Goal: Task Accomplishment & Management: Manage account settings

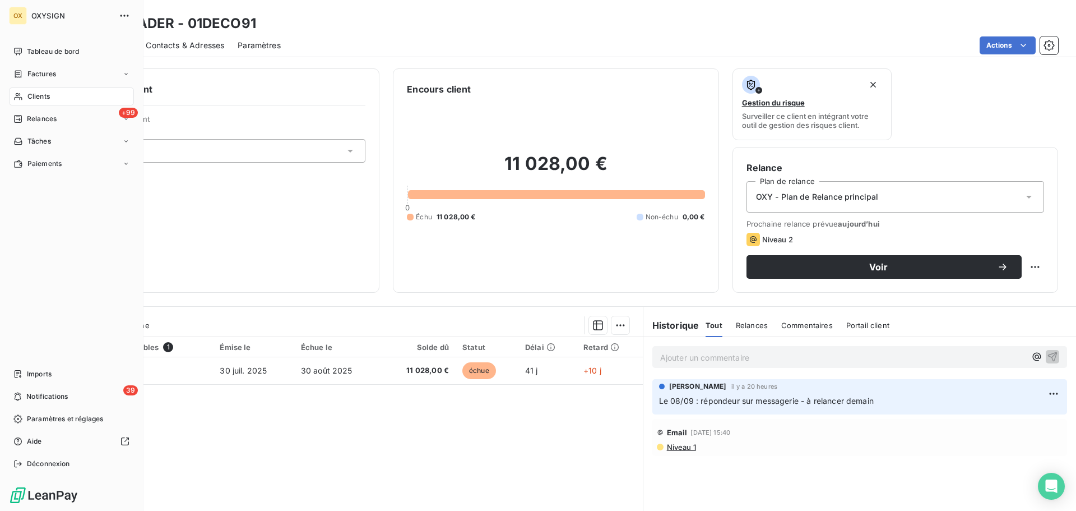
click at [38, 94] on span "Clients" at bounding box center [38, 96] width 22 height 10
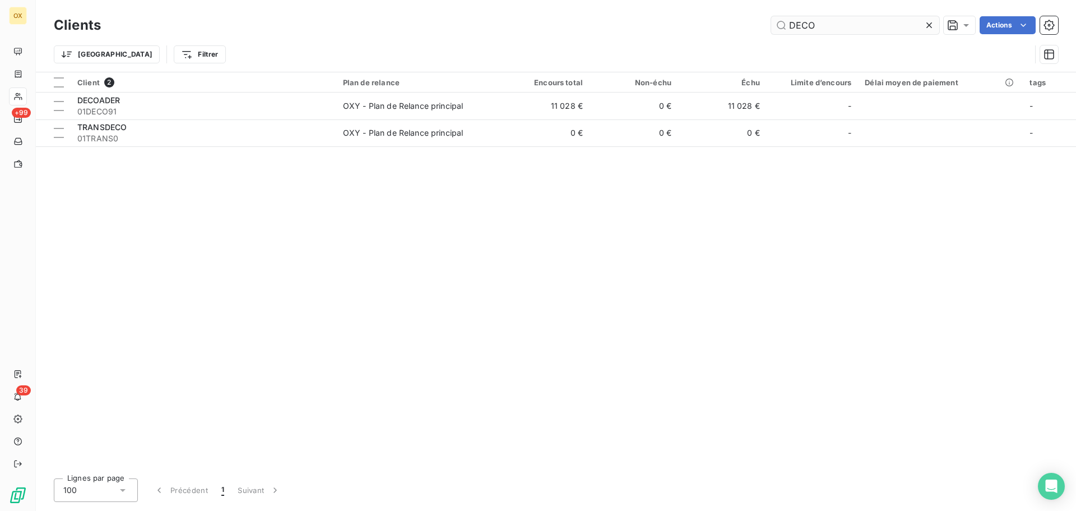
click at [835, 24] on input "DECO" at bounding box center [855, 25] width 168 height 18
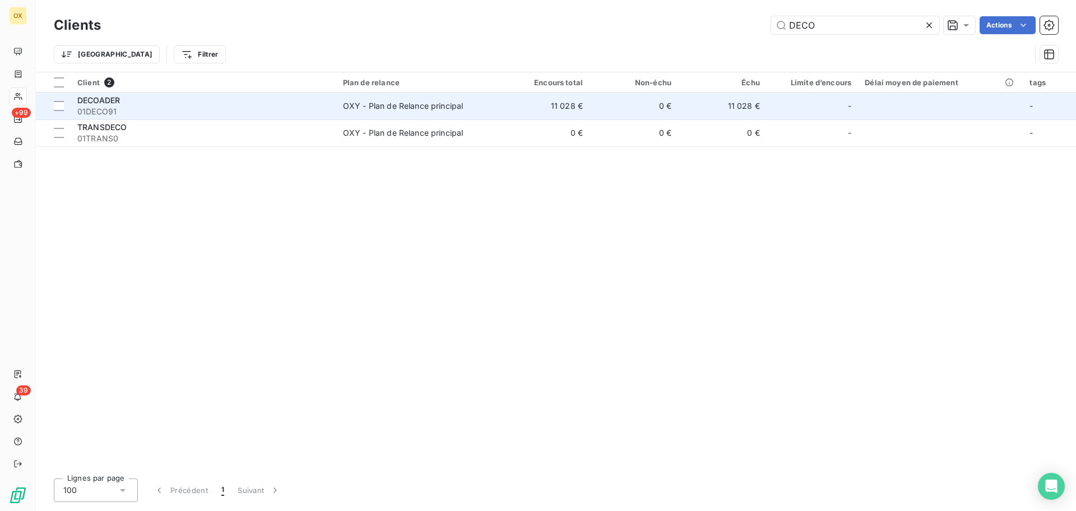
click at [239, 107] on span "01DECO91" at bounding box center [203, 111] width 252 height 11
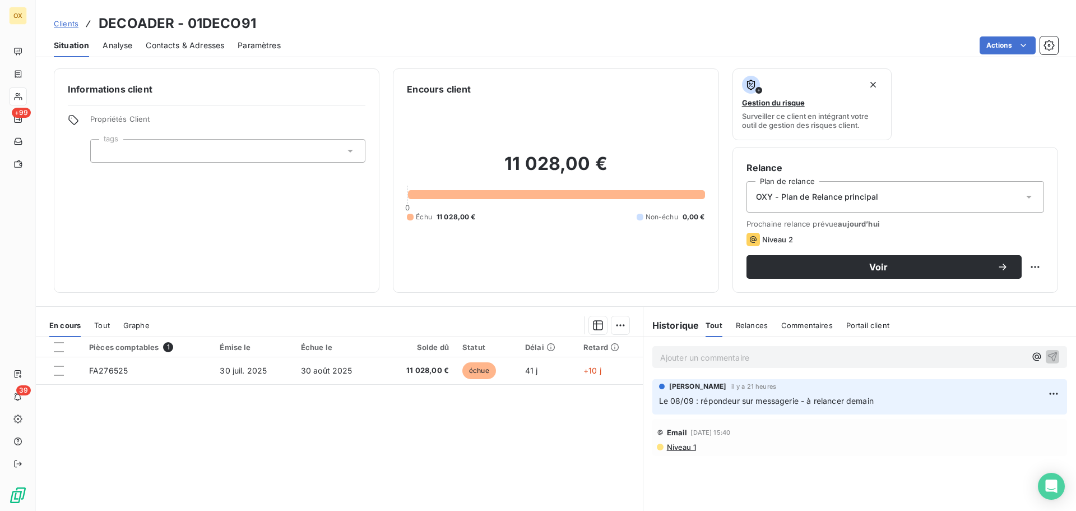
click at [195, 50] on span "Contacts & Adresses" at bounding box center [185, 45] width 78 height 11
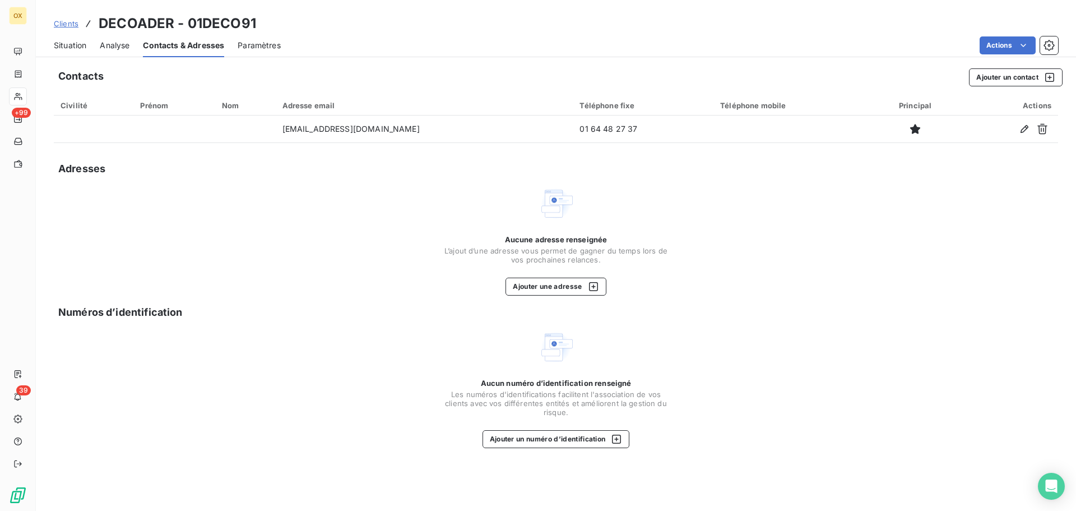
click at [68, 44] on span "Situation" at bounding box center [70, 45] width 33 height 11
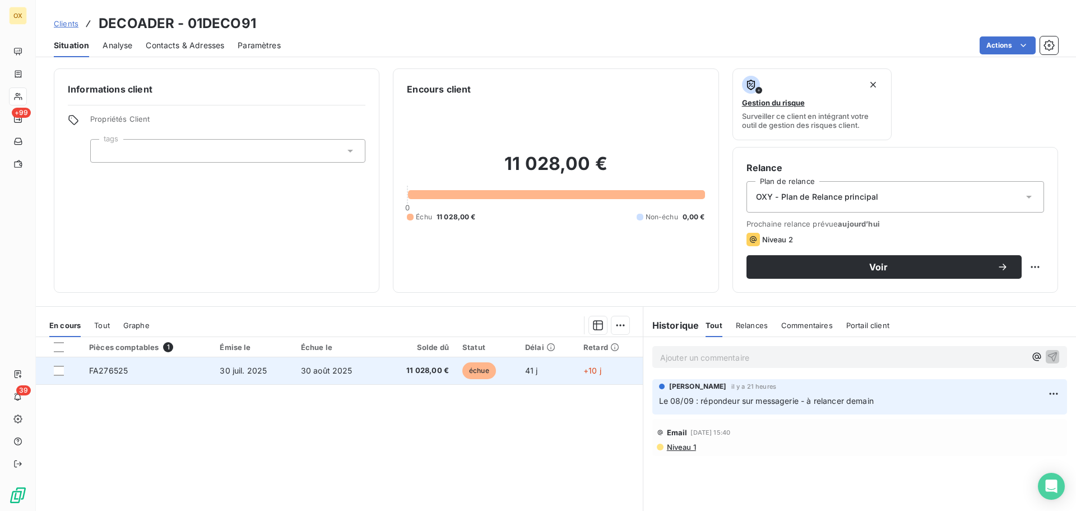
click at [303, 376] on td "30 août 2025" at bounding box center [337, 370] width 87 height 27
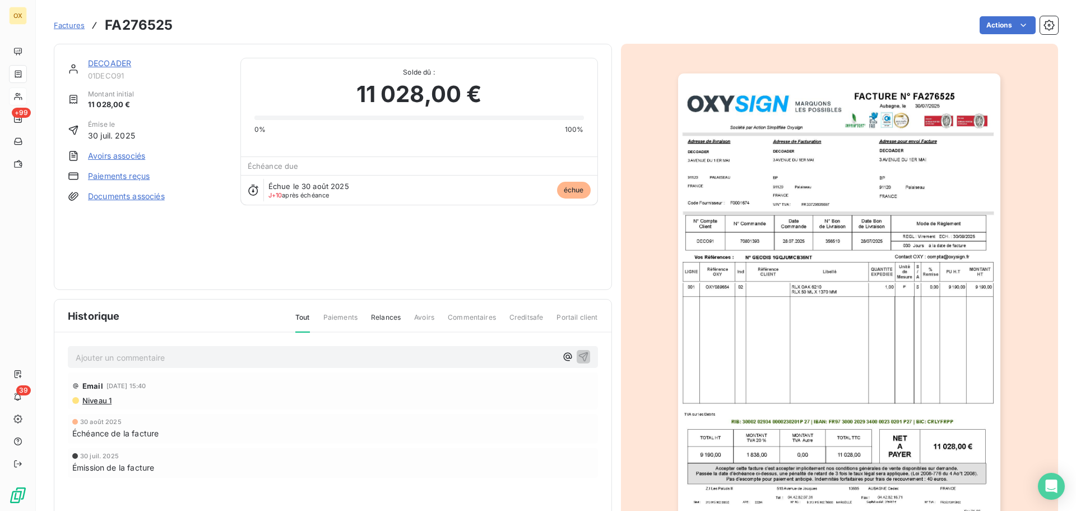
click at [747, 243] on img "button" at bounding box center [839, 301] width 322 height 456
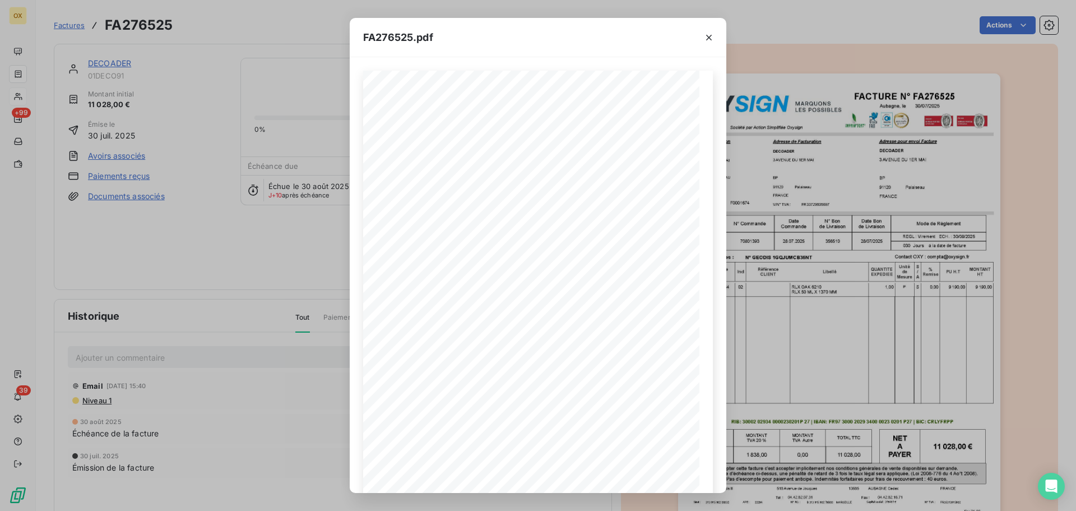
click at [711, 35] on icon "button" at bounding box center [709, 38] width 6 height 6
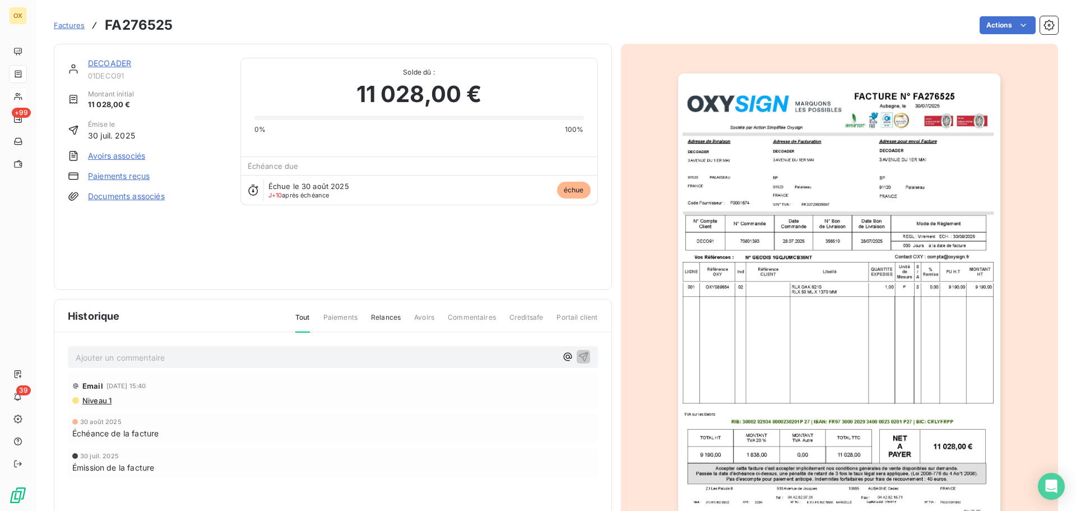
click at [117, 62] on link "DECOADER" at bounding box center [109, 63] width 43 height 10
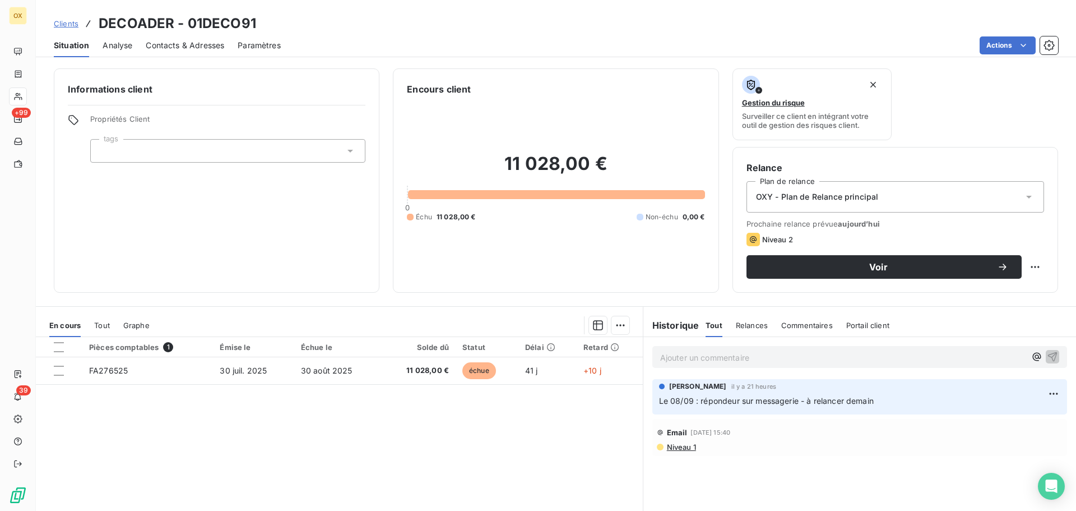
click at [188, 35] on div "Contacts & Adresses" at bounding box center [185, 46] width 78 height 24
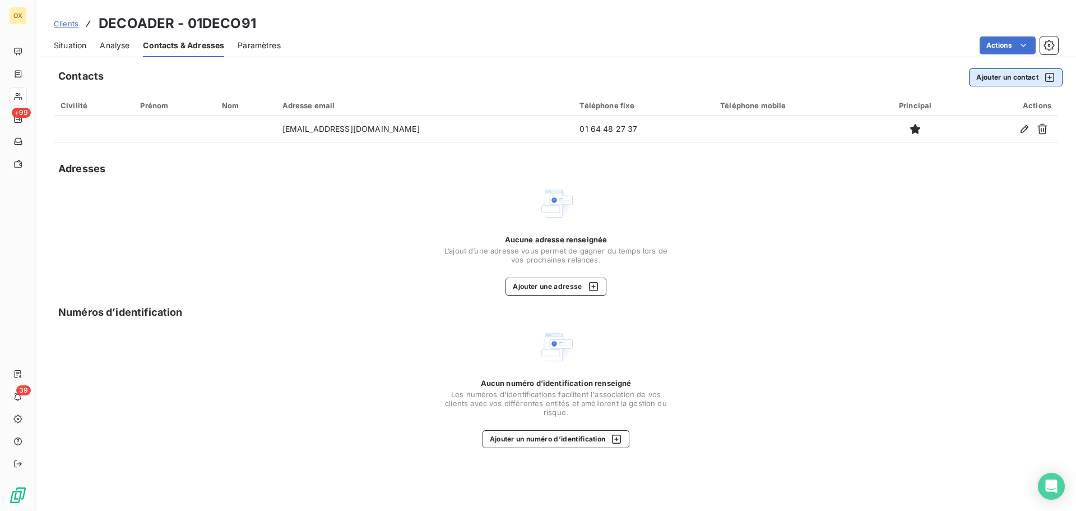
click at [991, 75] on button "Ajouter un contact" at bounding box center [1016, 77] width 94 height 18
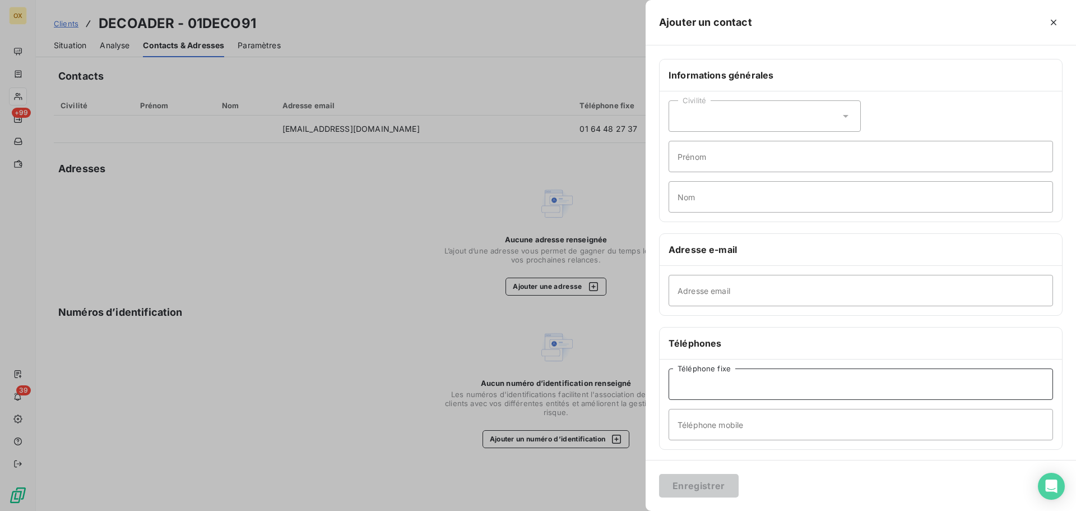
click at [718, 371] on input "Téléphone fixe" at bounding box center [861, 383] width 385 height 31
paste input "01 70 56 44 45"
type input "01 70 56 44 45"
click at [719, 488] on button "Enregistrer" at bounding box center [699, 486] width 80 height 24
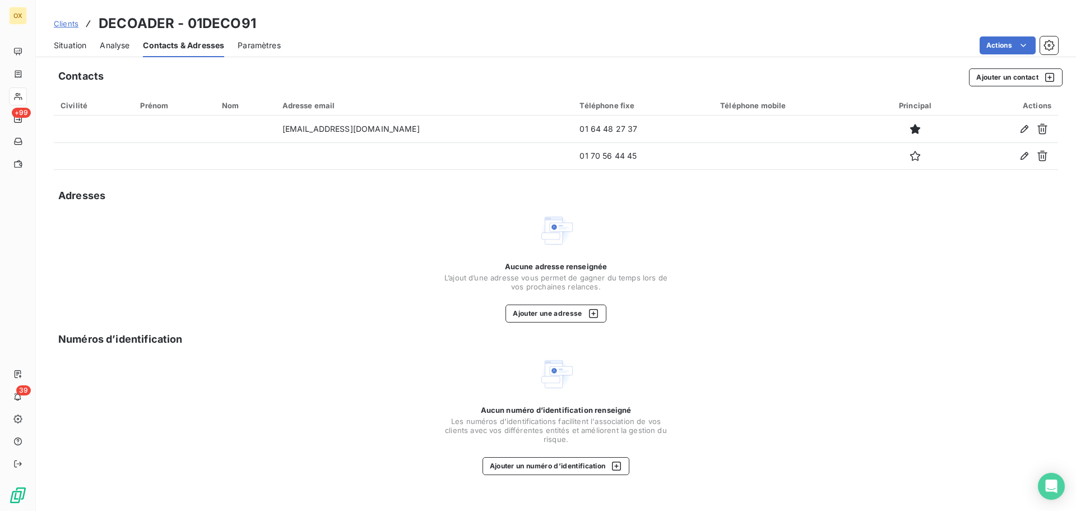
click at [78, 48] on span "Situation" at bounding box center [70, 45] width 33 height 11
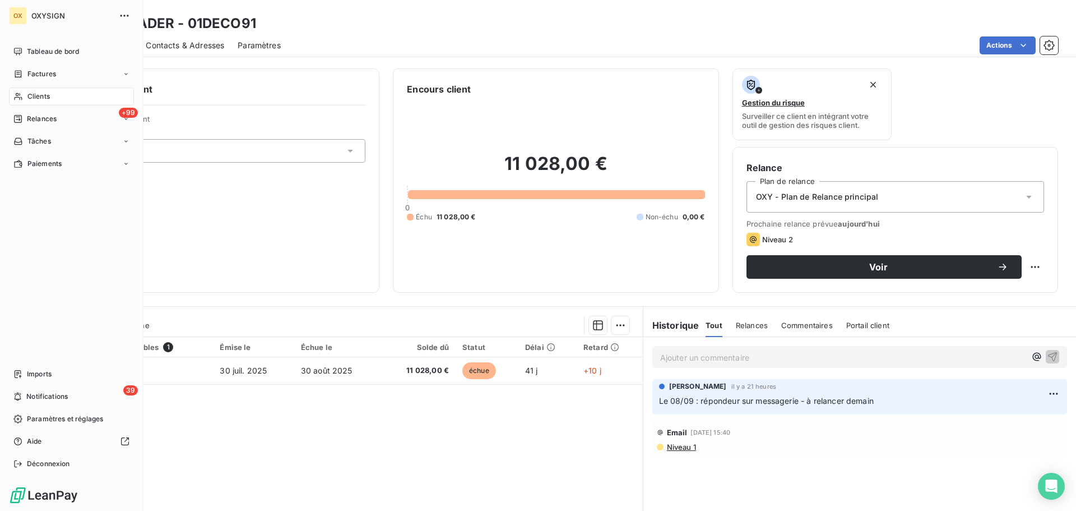
click at [42, 98] on span "Clients" at bounding box center [38, 96] width 22 height 10
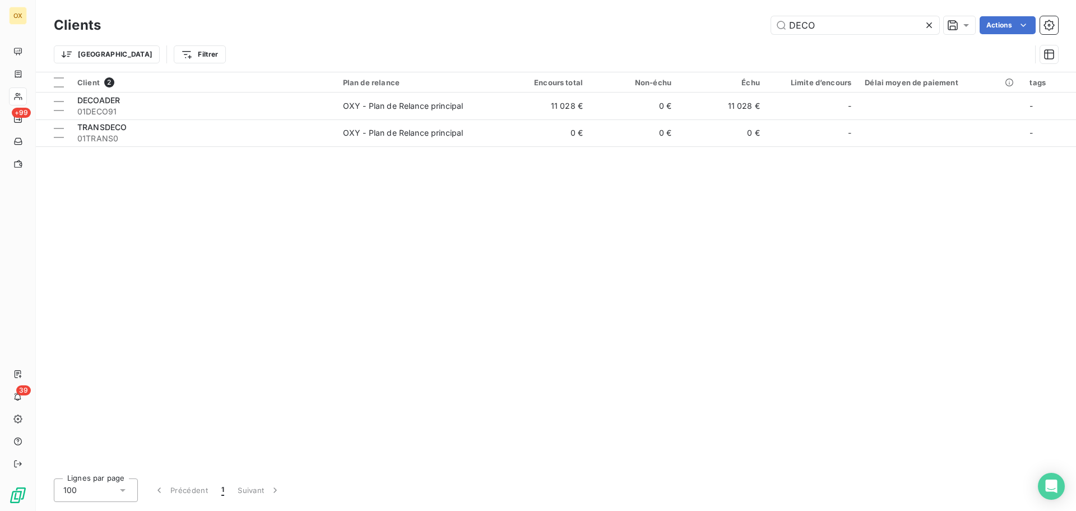
drag, startPoint x: 789, startPoint y: 35, endPoint x: 755, endPoint y: 36, distance: 33.7
click at [755, 36] on div "Clients DECO Actions" at bounding box center [556, 25] width 1005 height 24
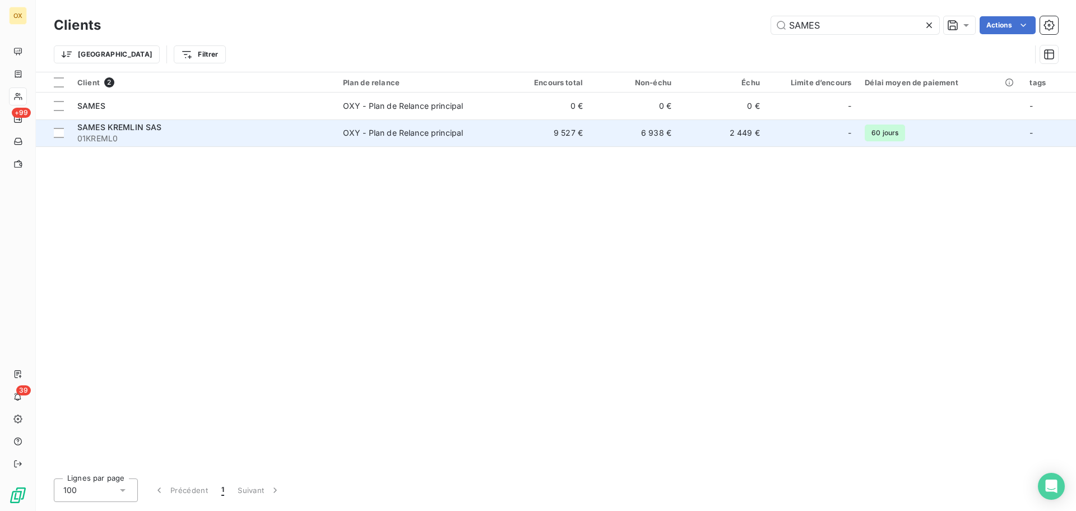
type input "SAMES"
click at [200, 136] on span "01KREML0" at bounding box center [203, 138] width 252 height 11
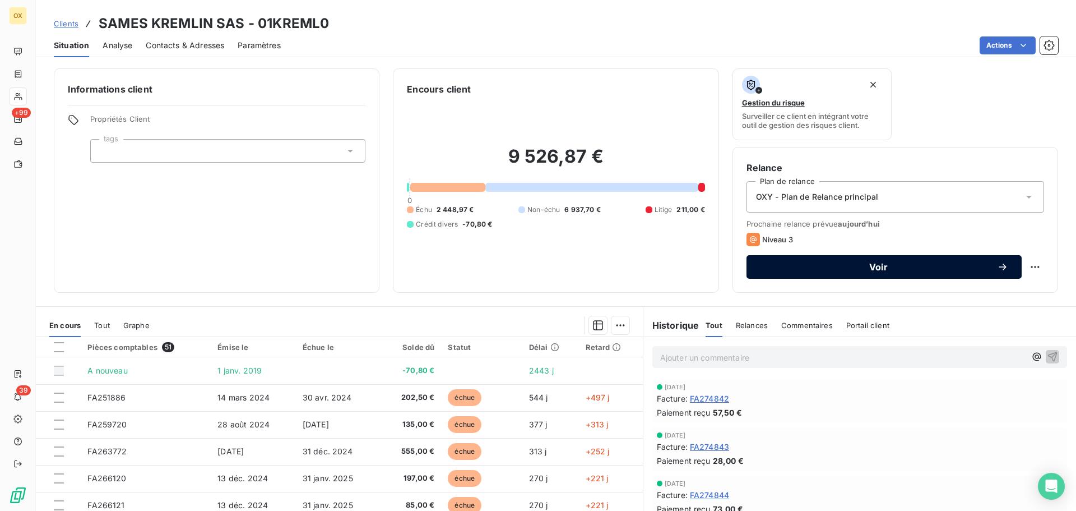
click at [791, 269] on span "Voir" at bounding box center [878, 266] width 237 height 9
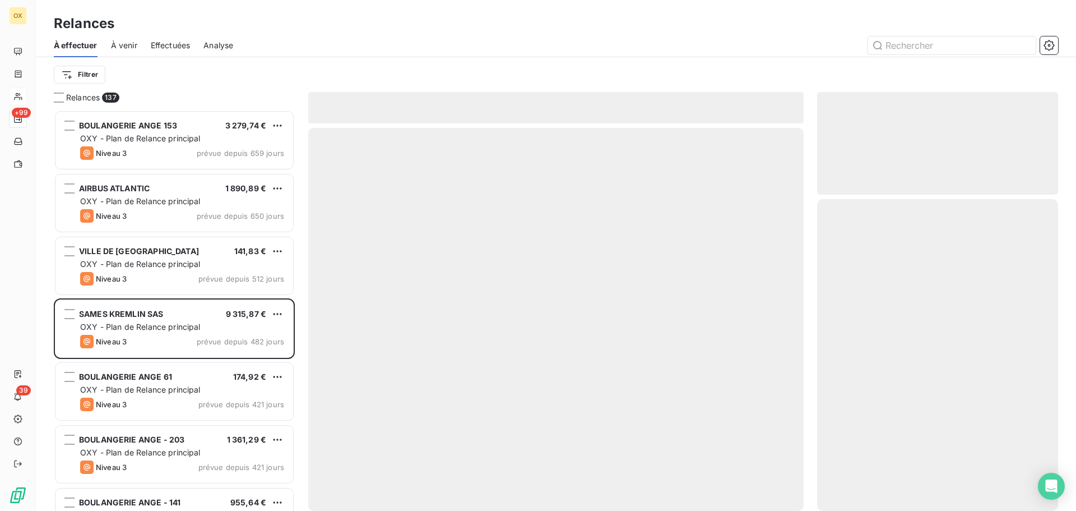
scroll to position [392, 233]
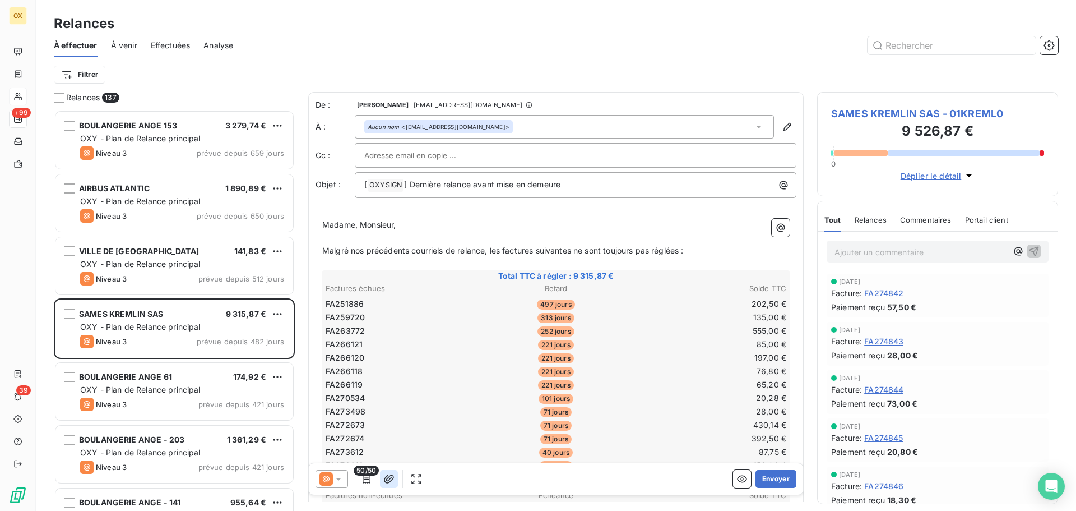
click at [390, 479] on icon "button" at bounding box center [388, 478] width 11 height 11
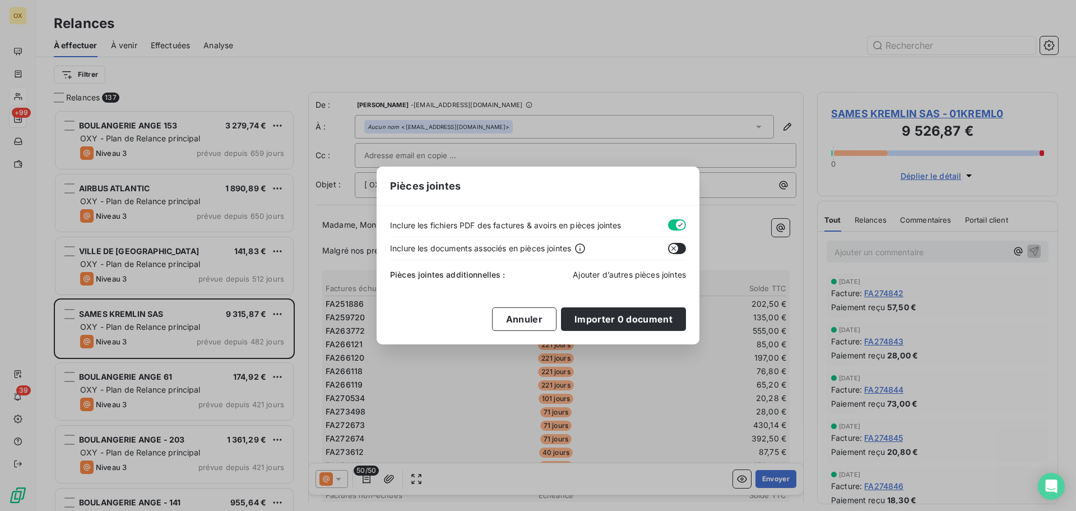
click at [614, 277] on span "Ajouter d’autres pièces jointes" at bounding box center [629, 275] width 113 height 10
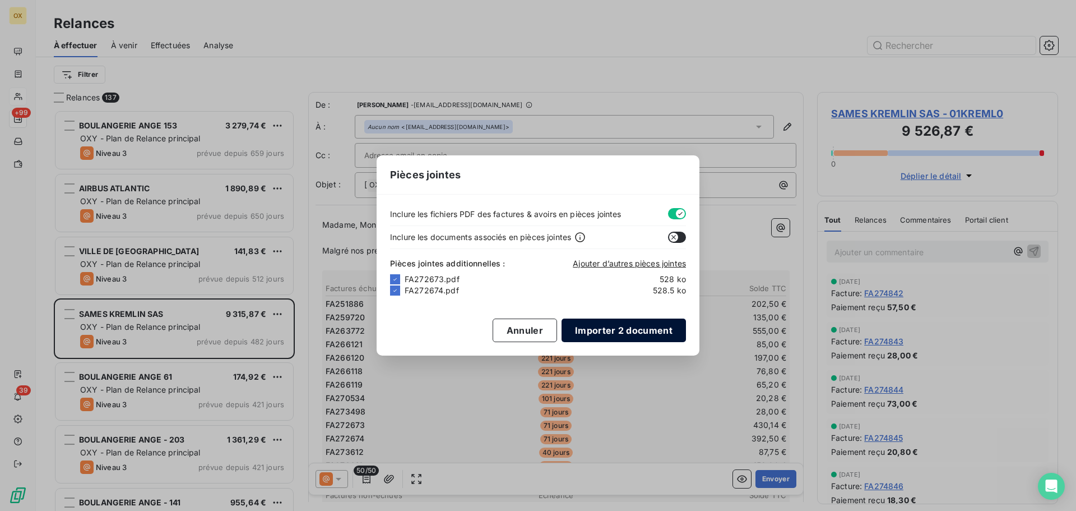
click at [610, 329] on button "Importer 2 document" at bounding box center [624, 330] width 124 height 24
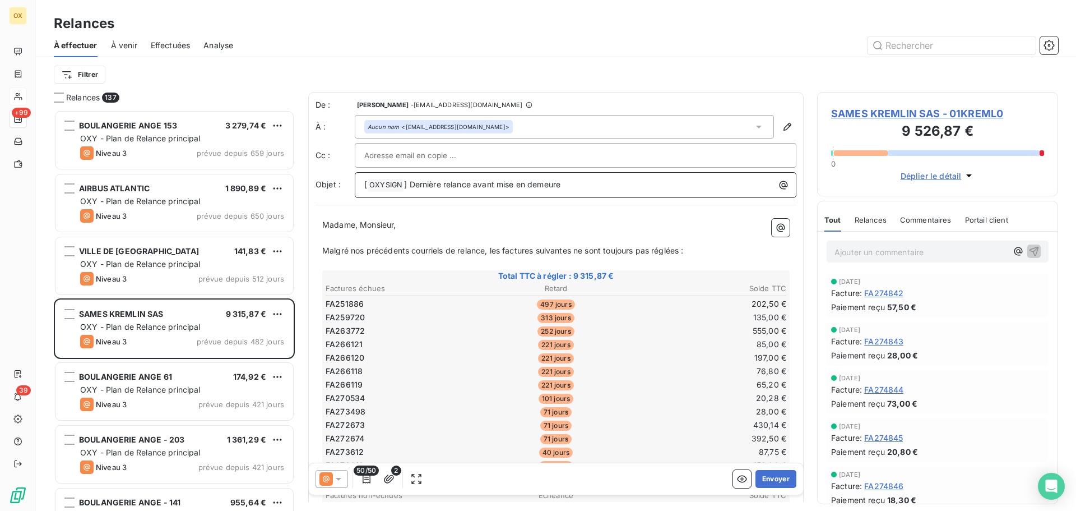
drag, startPoint x: 573, startPoint y: 183, endPoint x: 411, endPoint y: 184, distance: 162.0
click at [411, 184] on p "[ OXYSIGN ﻿ ] Dernière relance avant mise en demeure" at bounding box center [578, 184] width 428 height 13
drag, startPoint x: 360, startPoint y: 223, endPoint x: 323, endPoint y: 229, distance: 37.5
click at [323, 229] on span "Madame, Monsieur," at bounding box center [359, 225] width 74 height 10
drag, startPoint x: 713, startPoint y: 254, endPoint x: 465, endPoint y: 250, distance: 247.3
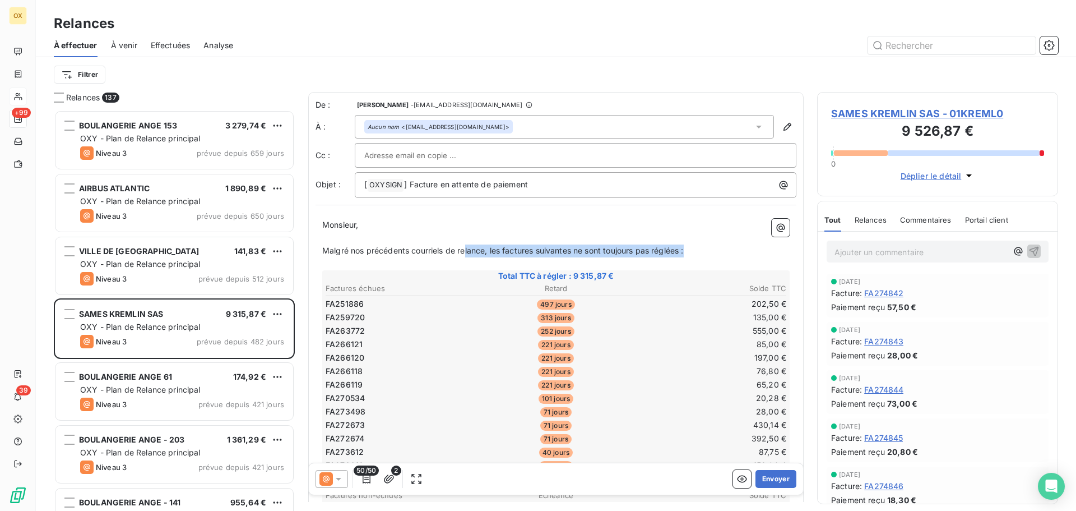
click at [465, 250] on p "Malgré nos précédents courriels de relance, les factures suivantes ne sont touj…" at bounding box center [556, 250] width 468 height 13
click at [695, 249] on p "Malgré nos précédents courriels de relance, les factures suivantes ne sont touj…" at bounding box center [556, 250] width 468 height 13
drag, startPoint x: 696, startPoint y: 249, endPoint x: 323, endPoint y: 254, distance: 372.8
click at [323, 253] on p "Malgré nos précédents courriels de relance, les factures suivantes ne sont touj…" at bounding box center [556, 250] width 468 height 13
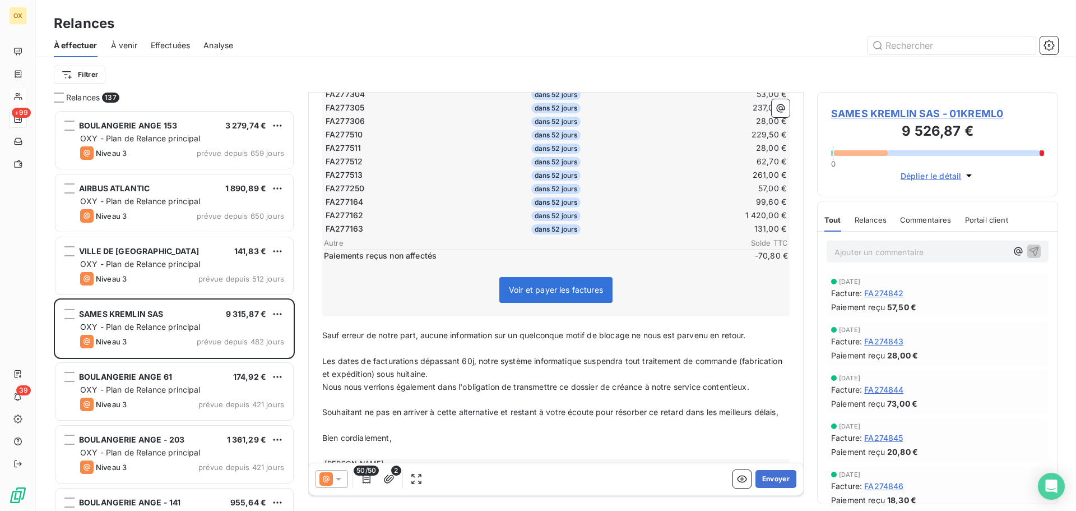
scroll to position [786, 0]
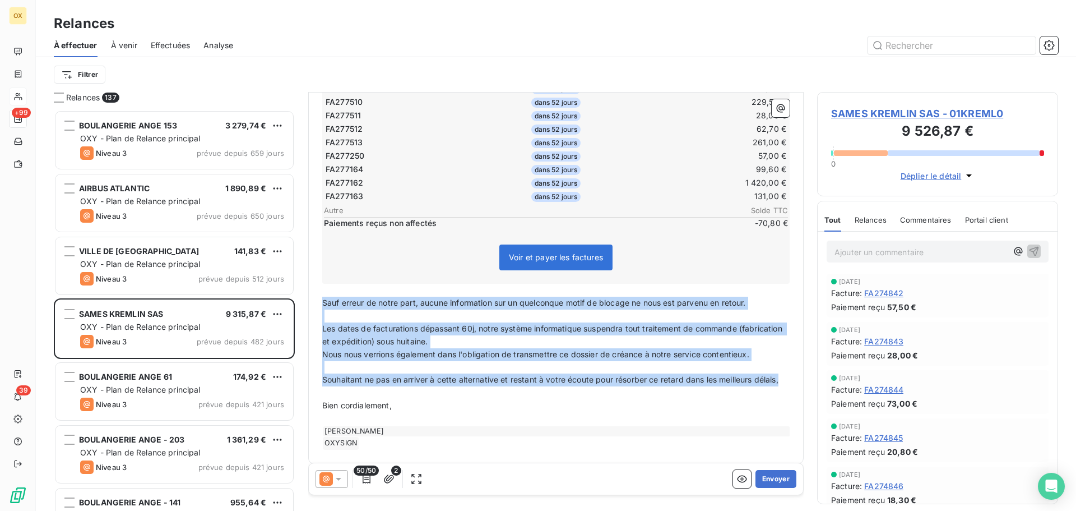
drag, startPoint x: 352, startPoint y: 398, endPoint x: 316, endPoint y: 306, distance: 99.0
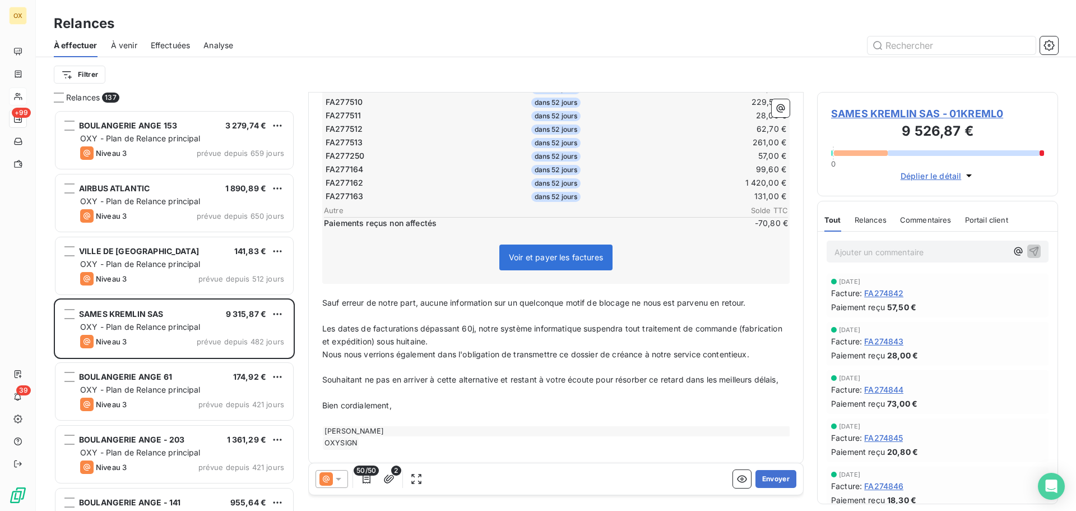
click at [515, 399] on p "﻿" at bounding box center [556, 392] width 468 height 13
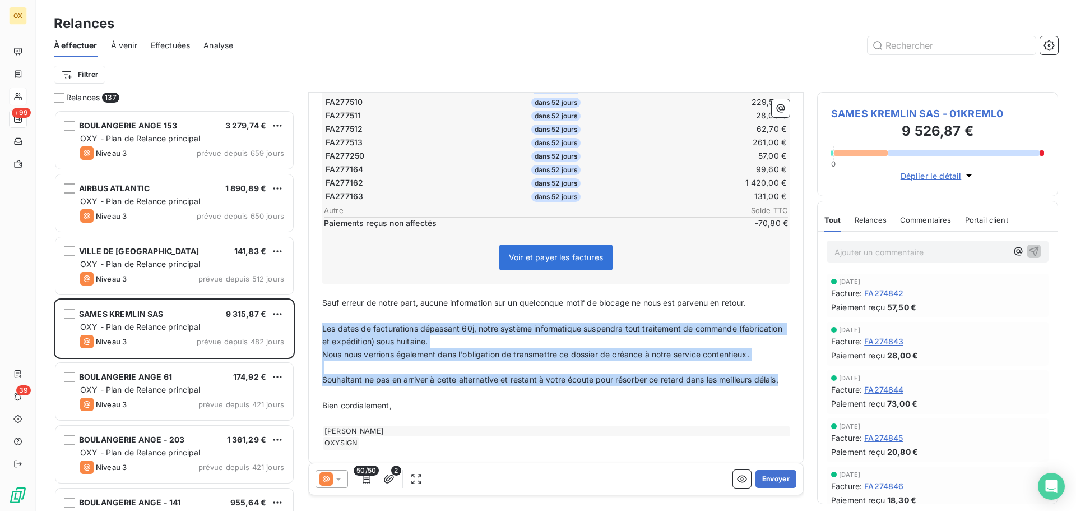
drag, startPoint x: 358, startPoint y: 398, endPoint x: 316, endPoint y: 332, distance: 78.1
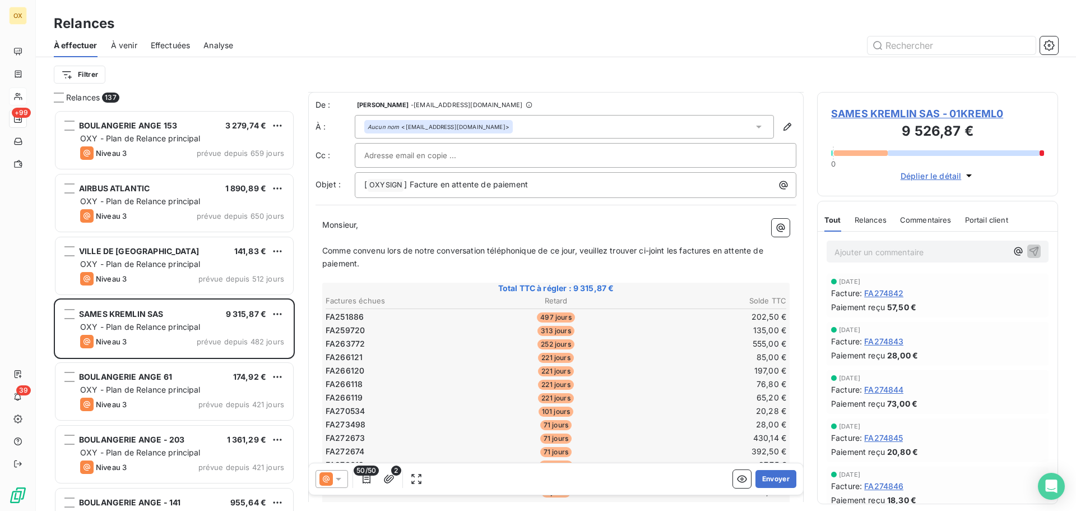
scroll to position [0, 0]
click at [764, 475] on button "Envoyer" at bounding box center [776, 479] width 41 height 18
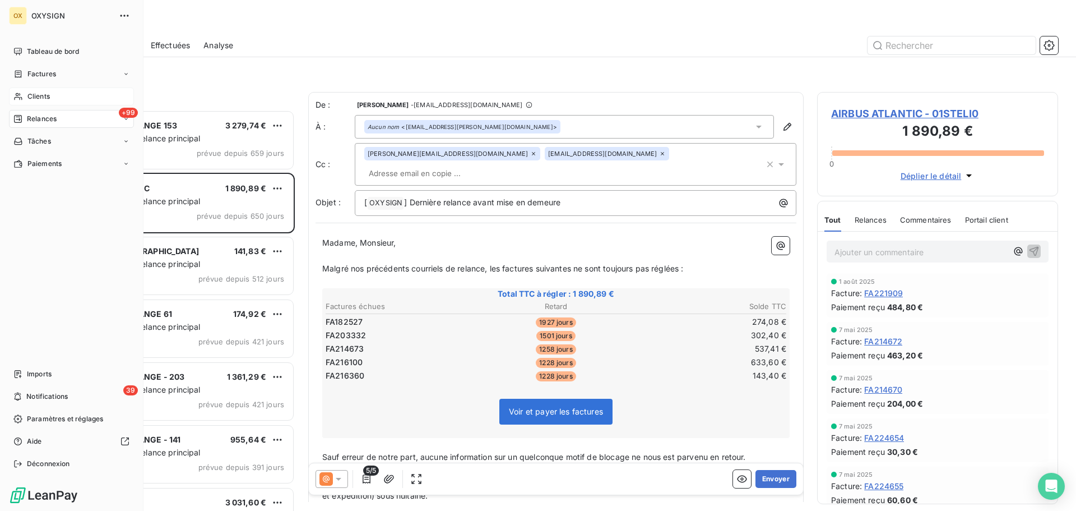
click at [44, 94] on span "Clients" at bounding box center [38, 96] width 22 height 10
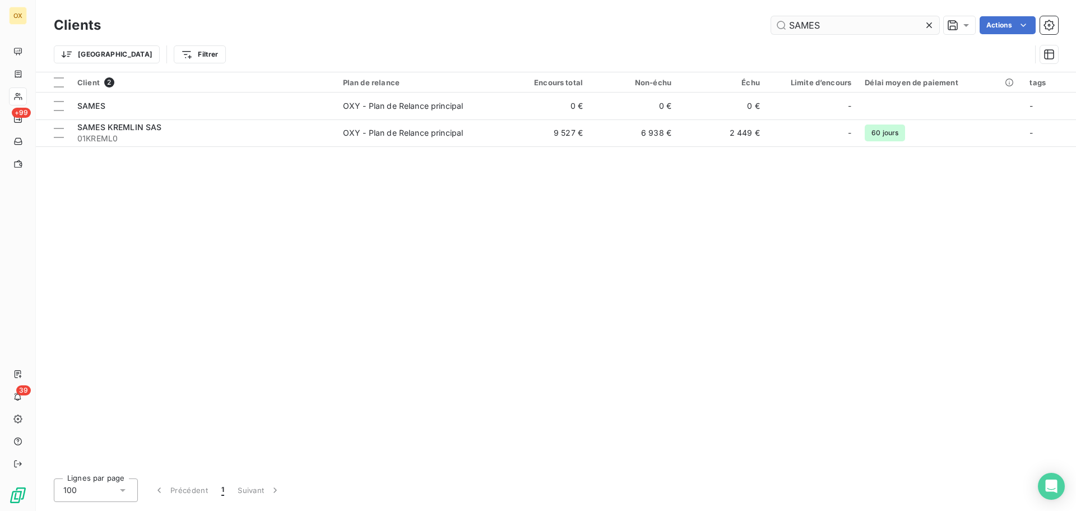
drag, startPoint x: 841, startPoint y: 26, endPoint x: 775, endPoint y: 19, distance: 66.5
click at [775, 22] on input "SAMES" at bounding box center [855, 25] width 168 height 18
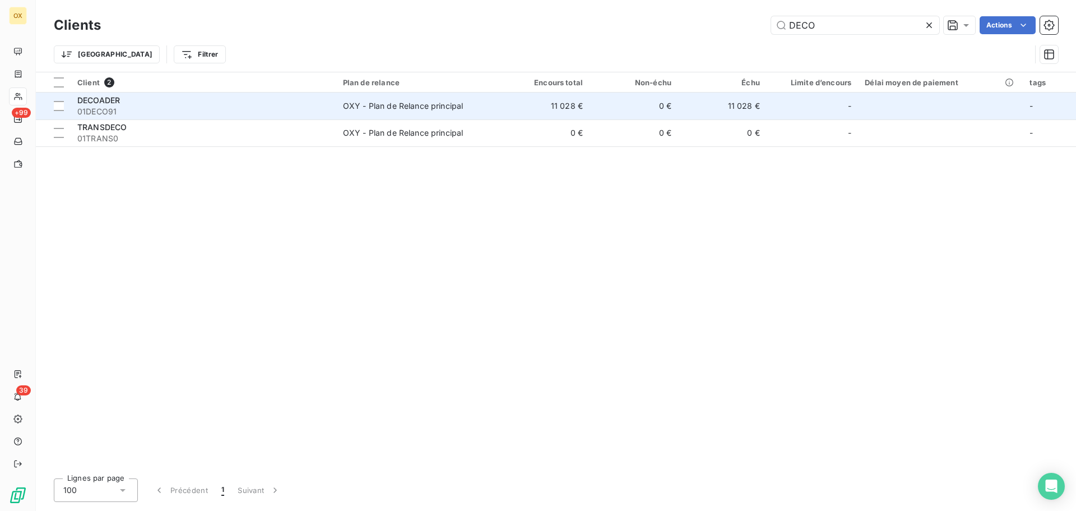
type input "DECO"
click at [324, 103] on div "DECOADER" at bounding box center [203, 100] width 252 height 11
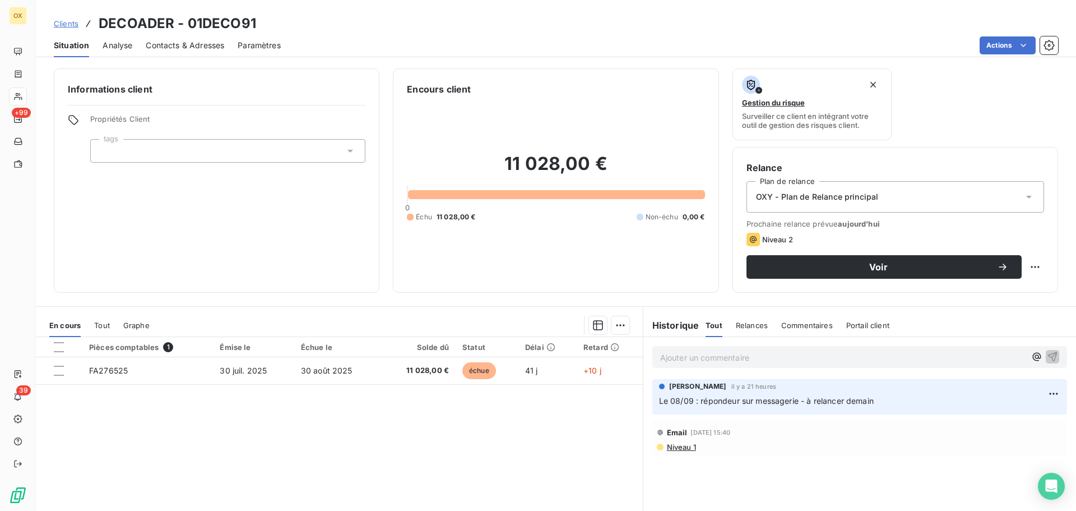
drag, startPoint x: 839, startPoint y: 262, endPoint x: 834, endPoint y: 253, distance: 10.3
click at [839, 262] on div "Voir" at bounding box center [884, 266] width 248 height 11
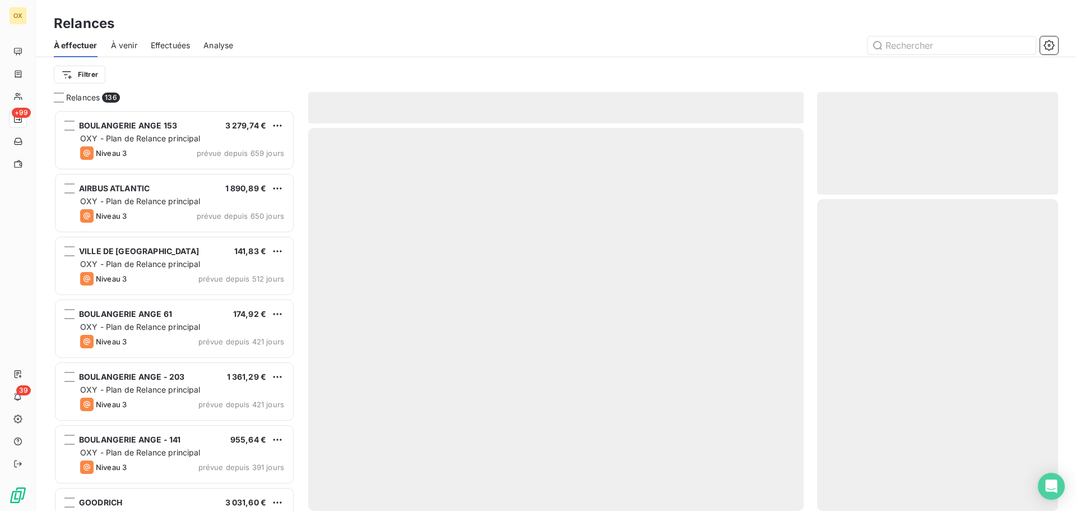
scroll to position [392, 233]
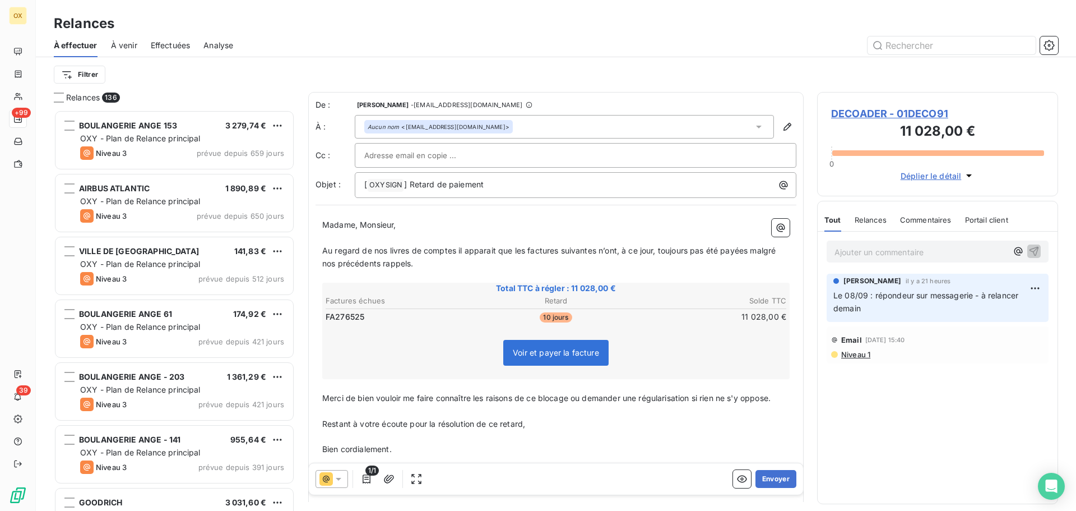
click at [525, 248] on span "Au regard de nos livres de comptes il apparait que les factures suivantes n’ont…" at bounding box center [550, 257] width 456 height 22
click at [554, 249] on span "Au regard de nos livres de comptes il apparait que la factures suivantes n’ont,…" at bounding box center [556, 257] width 468 height 22
click at [590, 249] on span "Au regard de nos livres de comptes il apparait que la facture suivantes n’ont, …" at bounding box center [554, 257] width 464 height 22
click at [605, 248] on span "Au regard de nos livres de comptes il apparait que la facture suivante n’ont, à…" at bounding box center [552, 257] width 460 height 22
click at [731, 249] on span "Au regard de nos livres de comptes il apparait que la facture suivante n’a, à c…" at bounding box center [548, 257] width 452 height 22
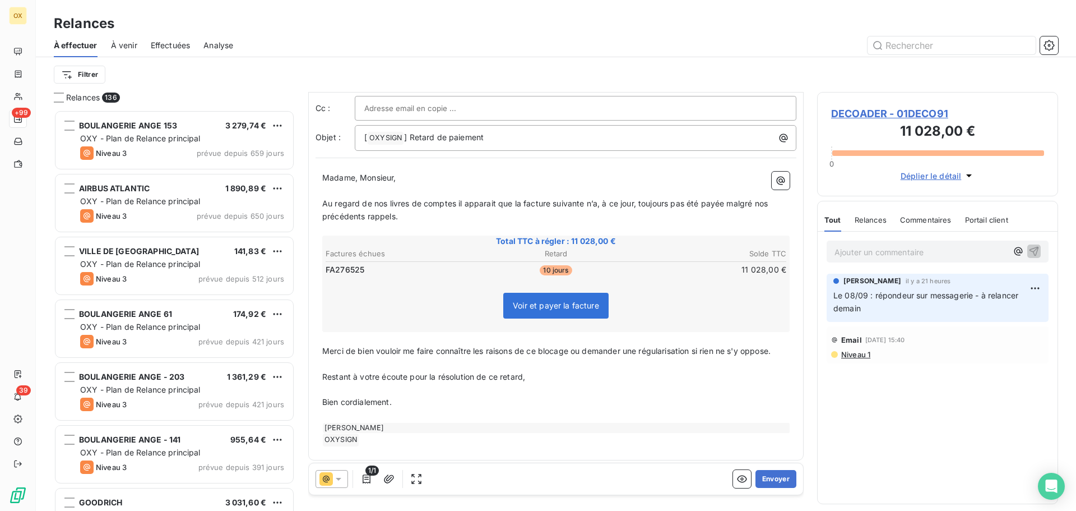
scroll to position [52, 0]
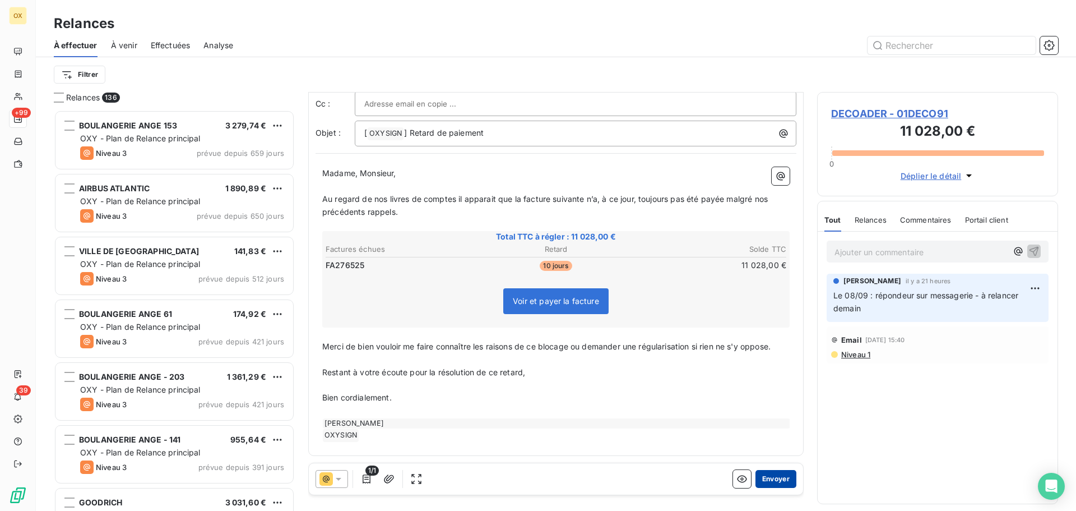
click at [775, 479] on button "Envoyer" at bounding box center [776, 479] width 41 height 18
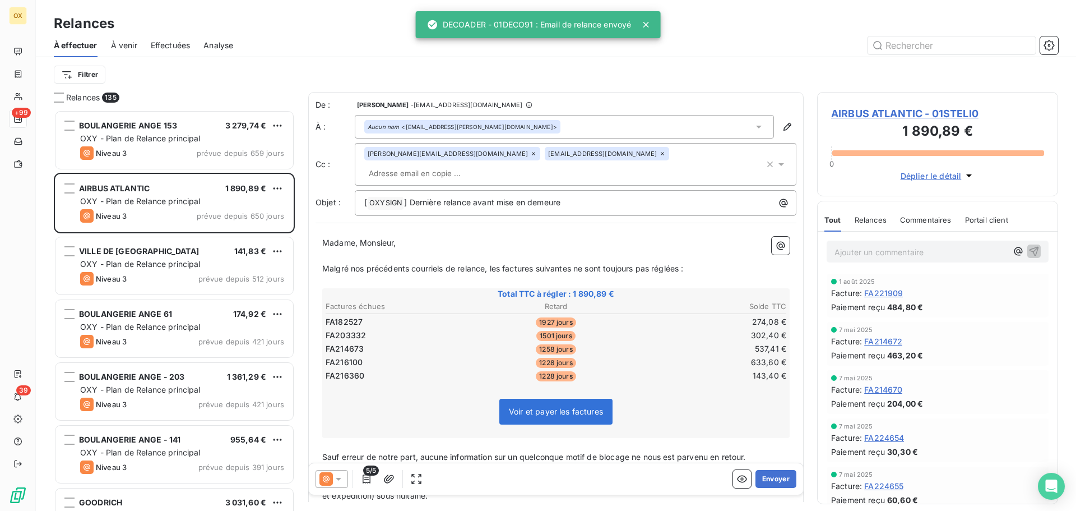
click at [171, 41] on span "Effectuées" at bounding box center [171, 45] width 40 height 11
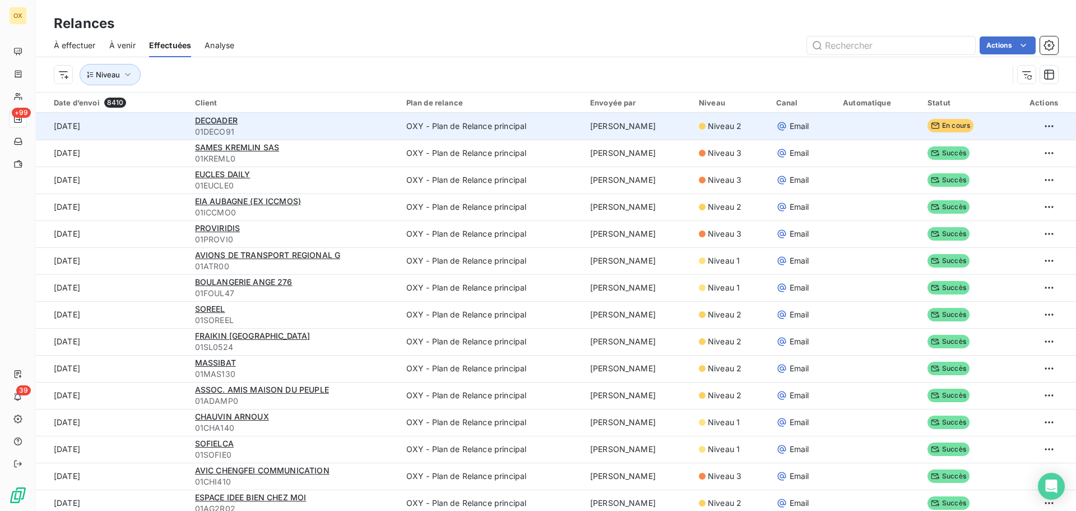
click at [239, 123] on div "DECOADER" at bounding box center [294, 120] width 198 height 11
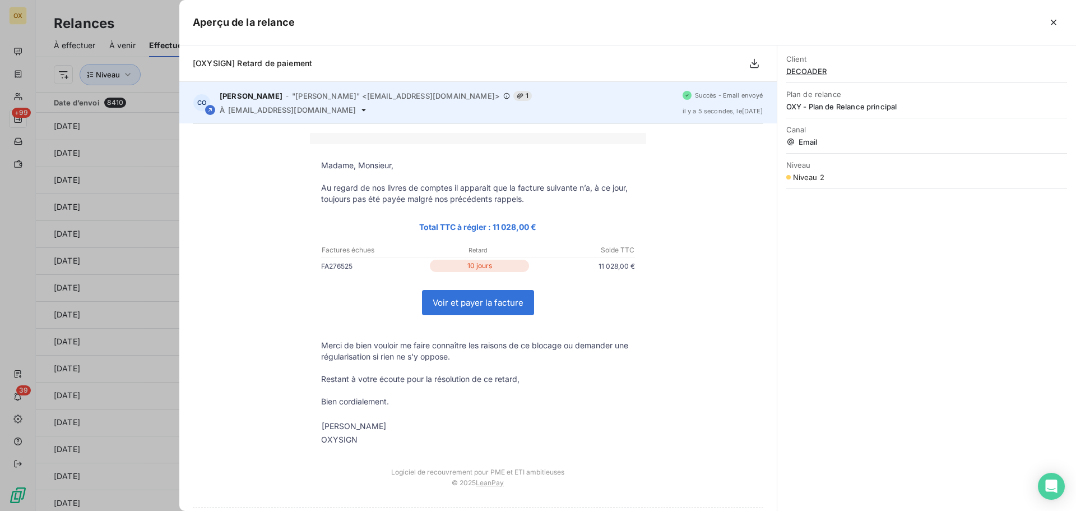
click at [279, 105] on div "[PERSON_NAME] - "[PERSON_NAME]" <[EMAIL_ADDRESS][DOMAIN_NAME]> 1 À [EMAIL_ADDRE…" at bounding box center [447, 103] width 454 height 24
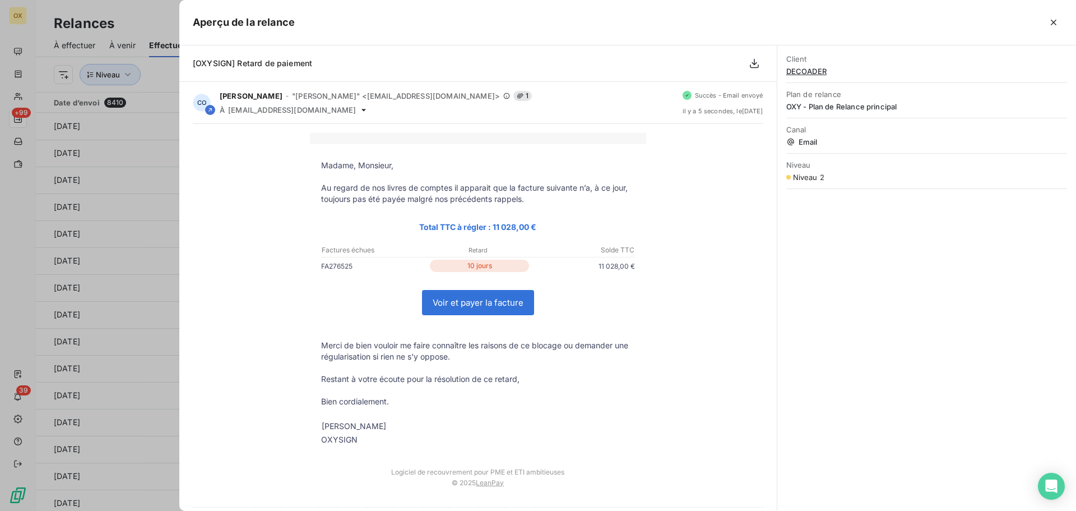
click at [807, 70] on span "DECOADER" at bounding box center [927, 71] width 281 height 9
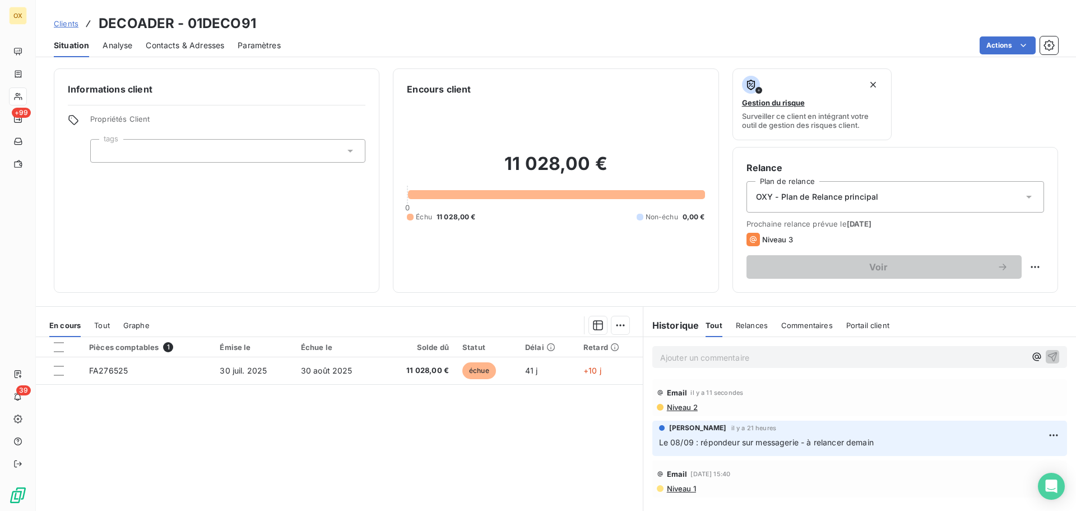
click at [727, 362] on p "Ajouter un commentaire ﻿" at bounding box center [843, 357] width 366 height 14
click at [1047, 353] on icon "button" at bounding box center [1052, 355] width 11 height 11
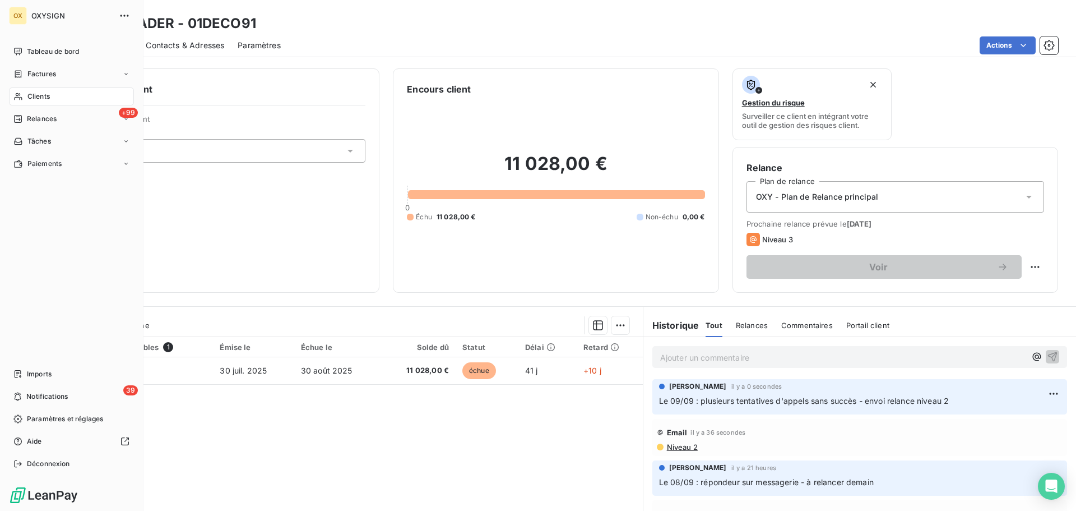
click at [52, 93] on div "Clients" at bounding box center [71, 96] width 125 height 18
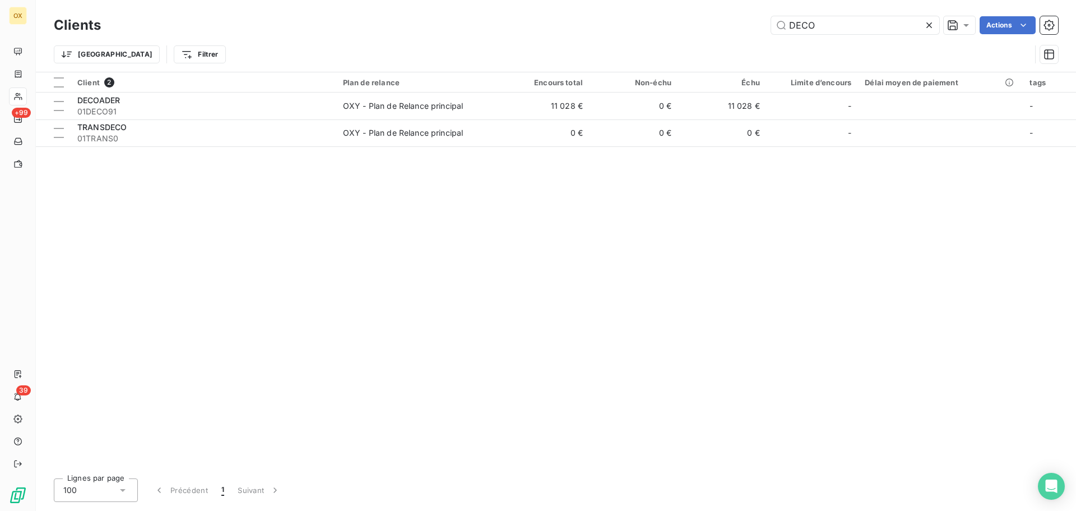
drag, startPoint x: 832, startPoint y: 30, endPoint x: 766, endPoint y: 28, distance: 66.2
click at [766, 28] on div "DECO Actions" at bounding box center [586, 25] width 944 height 18
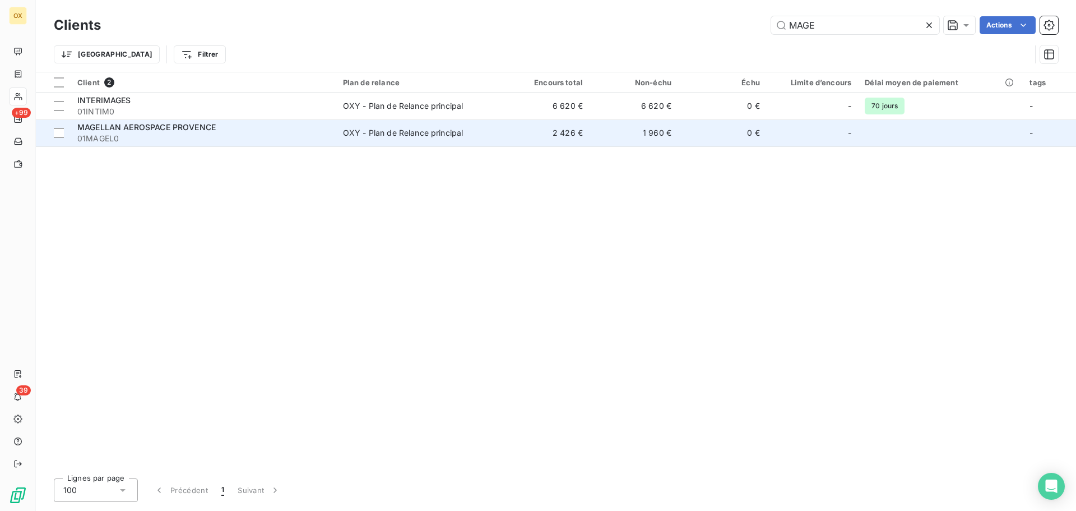
type input "MAGE"
click at [371, 127] on td "OXY - Plan de Relance principal" at bounding box center [418, 132] width 165 height 27
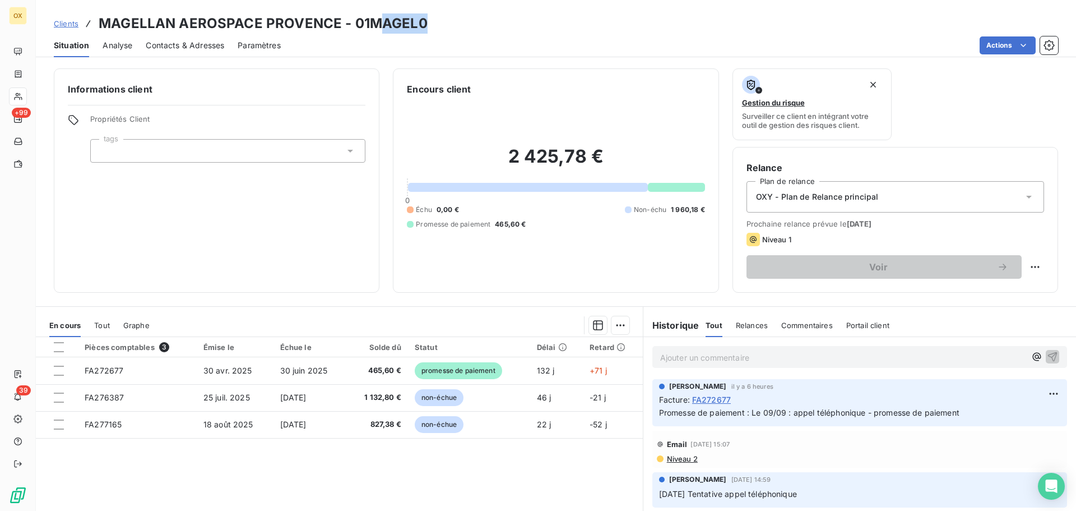
drag, startPoint x: 430, startPoint y: 24, endPoint x: 380, endPoint y: 25, distance: 49.9
click at [377, 22] on div "Clients MAGELLAN AEROSPACE PROVENCE - 01MAGEL0" at bounding box center [556, 23] width 1041 height 20
